Goal: Communication & Community: Answer question/provide support

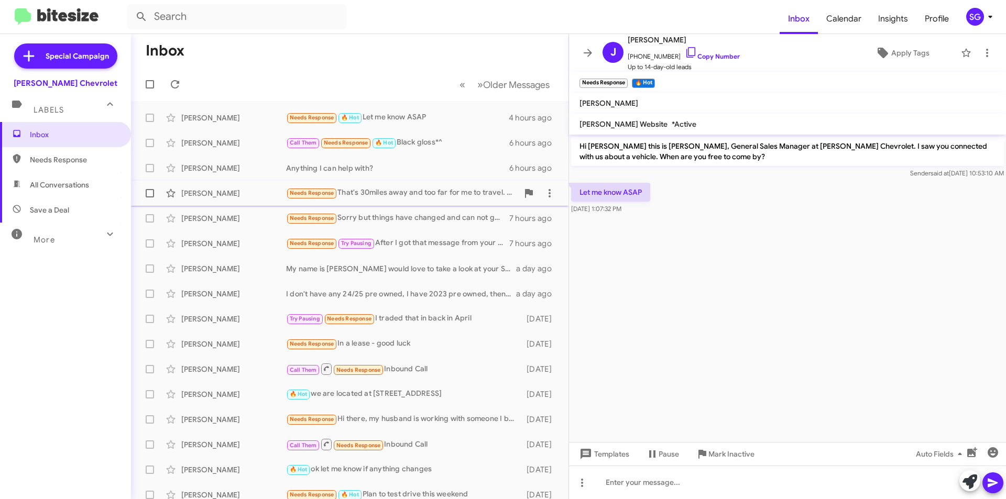
click at [261, 185] on div "[PERSON_NAME] Needs Response That's 30miles away and too far for me to travel. …" at bounding box center [349, 193] width 421 height 21
